Goal: Task Accomplishment & Management: Use online tool/utility

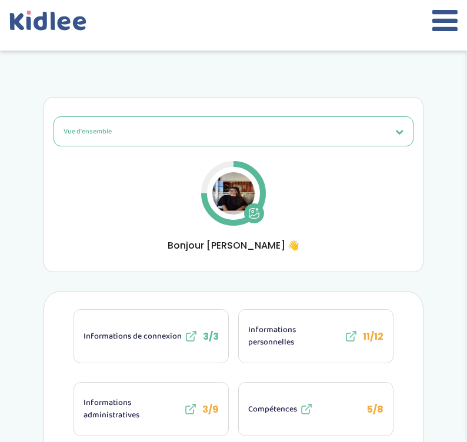
click at [441, 19] on icon at bounding box center [444, 20] width 25 height 29
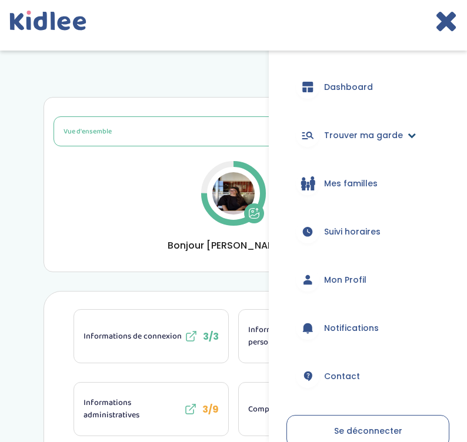
click at [341, 135] on span "Trouver ma garde" at bounding box center [363, 135] width 79 height 12
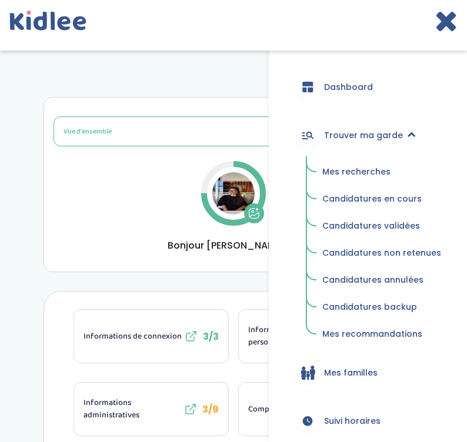
click at [341, 135] on span "Trouver ma garde" at bounding box center [363, 135] width 79 height 12
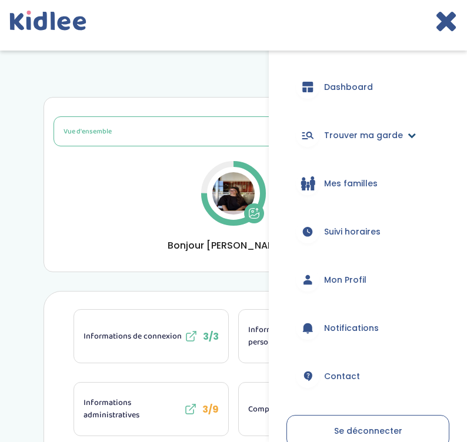
click at [339, 132] on span "Trouver ma garde" at bounding box center [363, 135] width 79 height 12
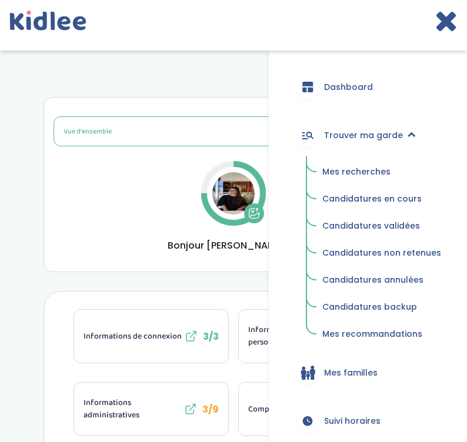
click at [342, 168] on span "Mes recherches" at bounding box center [356, 172] width 68 height 12
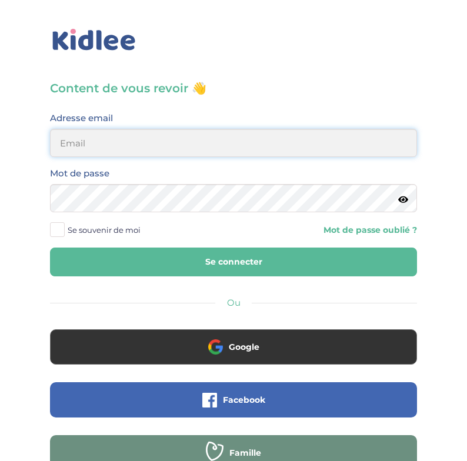
type input "julia.qrs78@gmail.com"
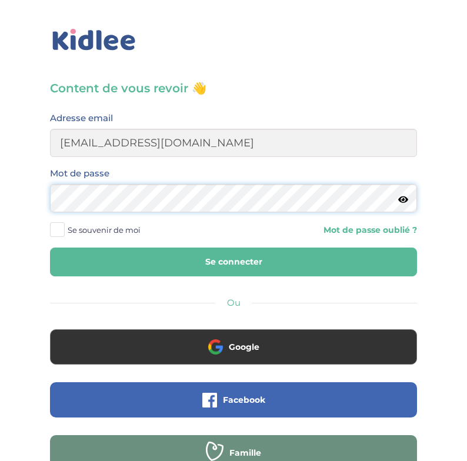
click at [234, 262] on button "Se connecter" at bounding box center [233, 262] width 367 height 29
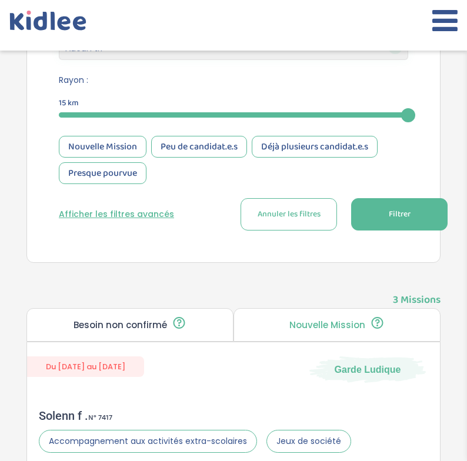
scroll to position [461, 0]
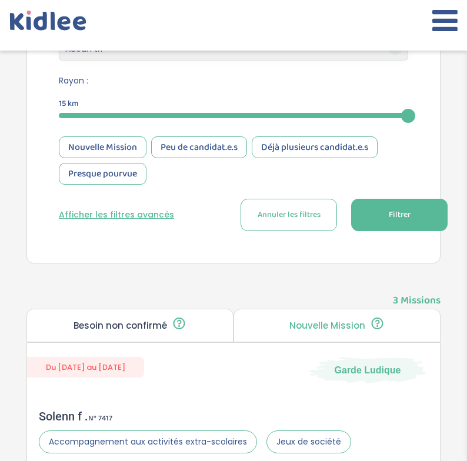
click at [441, 23] on icon at bounding box center [444, 20] width 25 height 29
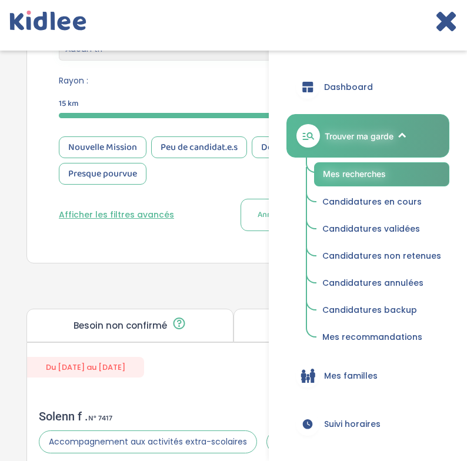
click at [359, 135] on span "Trouver ma garde" at bounding box center [359, 136] width 69 height 12
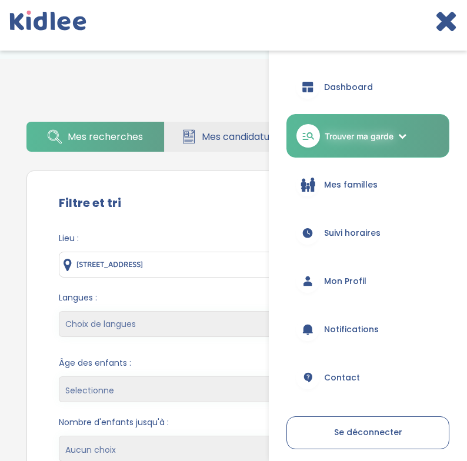
click at [439, 24] on icon at bounding box center [446, 20] width 23 height 29
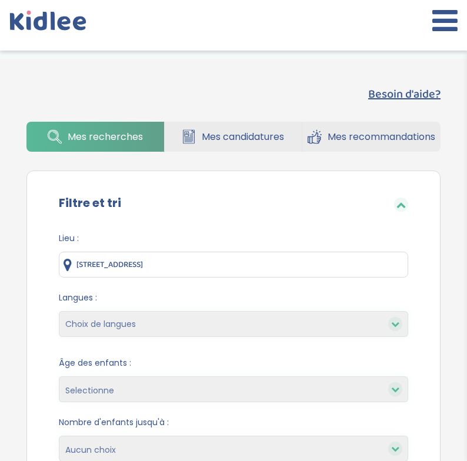
click at [369, 128] on link "Mes recommandations" at bounding box center [371, 137] width 138 height 30
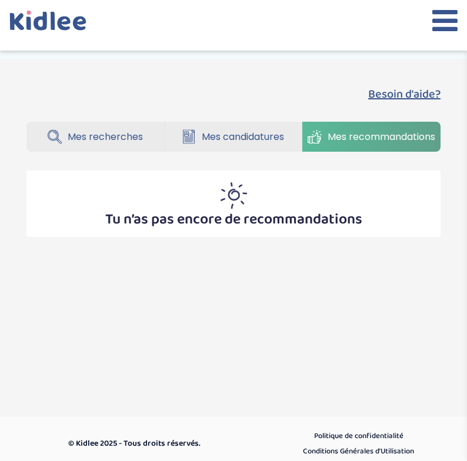
click at [112, 132] on span "Mes recherches" at bounding box center [105, 136] width 75 height 15
